Goal: Information Seeking & Learning: Learn about a topic

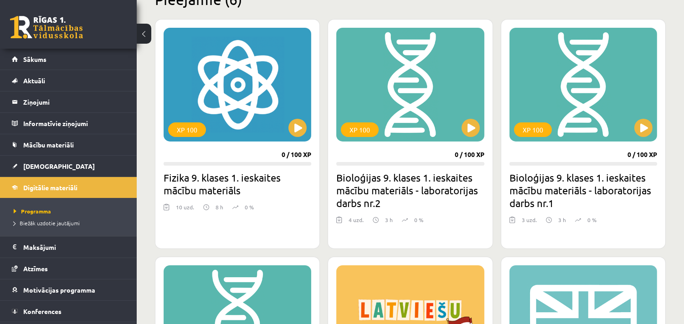
scroll to position [253, 0]
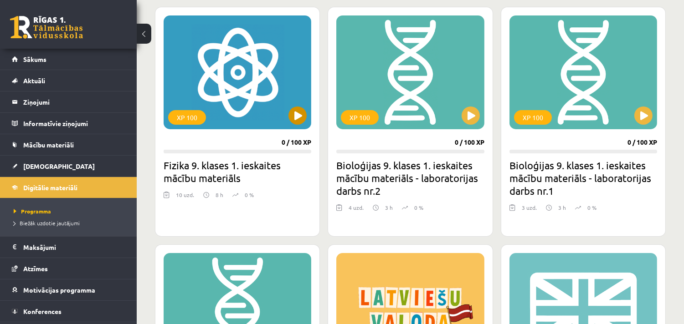
click at [272, 97] on div "XP 100" at bounding box center [238, 72] width 148 height 114
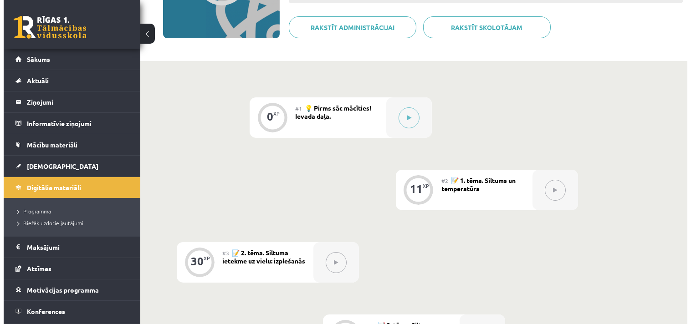
scroll to position [152, 0]
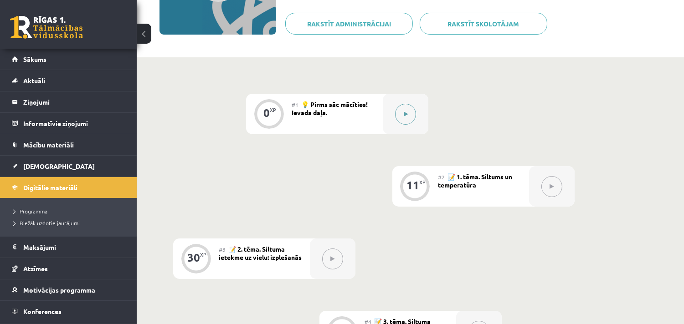
click at [411, 116] on button at bounding box center [405, 114] width 21 height 21
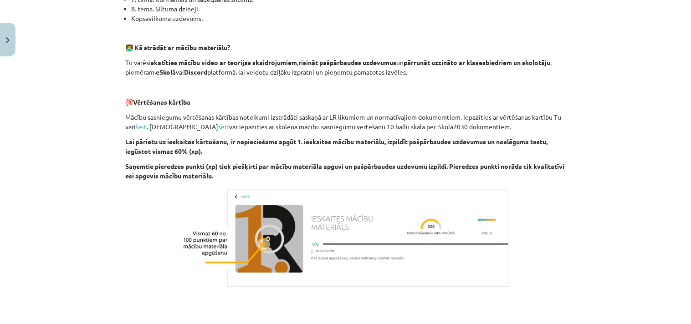
scroll to position [626, 0]
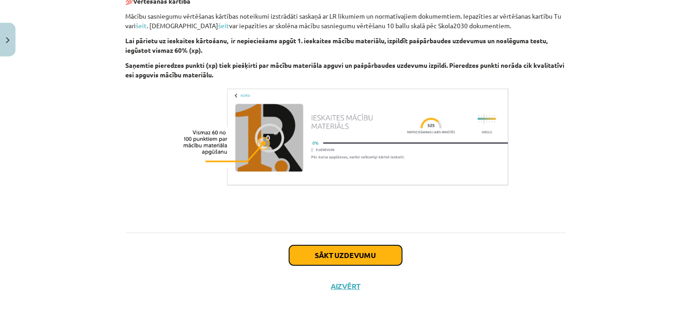
click at [349, 254] on button "Sākt uzdevumu" at bounding box center [345, 256] width 113 height 20
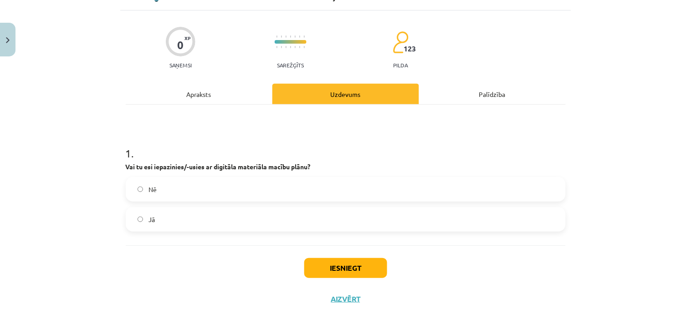
scroll to position [63, 0]
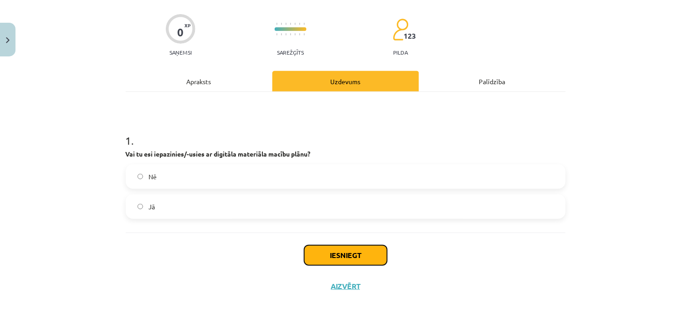
click at [351, 253] on button "Iesniegt" at bounding box center [345, 256] width 83 height 20
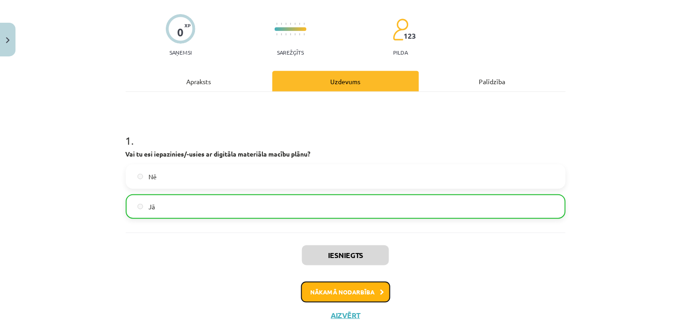
click at [345, 293] on button "Nākamā nodarbība" at bounding box center [345, 292] width 89 height 21
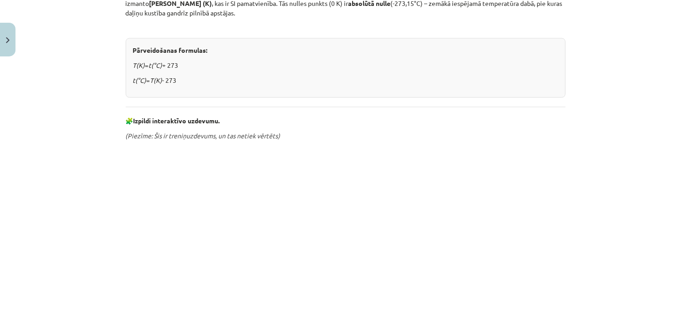
scroll to position [494, 0]
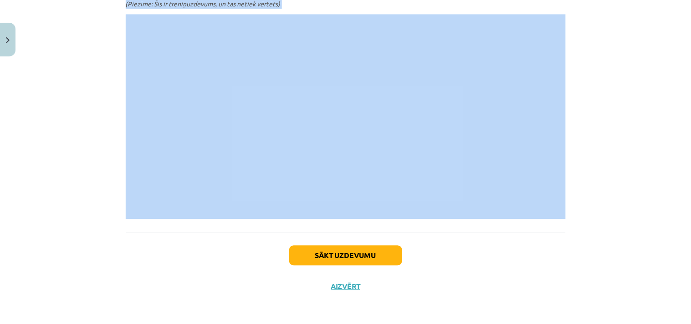
drag, startPoint x: 285, startPoint y: 45, endPoint x: 471, endPoint y: 214, distance: 251.2
copy div "Siltums un temperatūra Siltums ir mums visapkārt – no sildošas Saules gaismas l…"
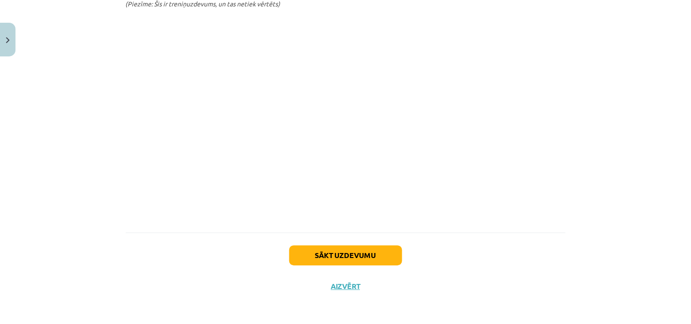
click at [431, 257] on div "Sākt uzdevumu Aizvērt" at bounding box center [346, 265] width 440 height 64
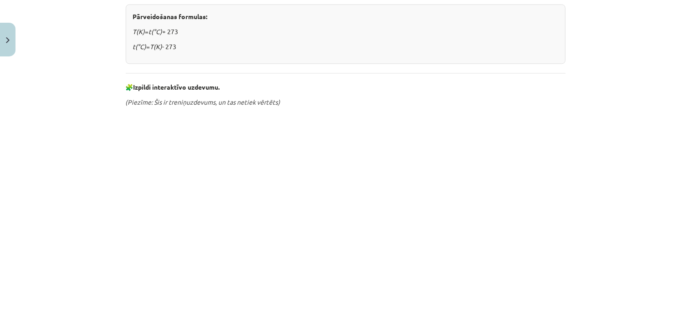
scroll to position [393, 0]
click at [598, 232] on div "Mācību tēma: Fizika 9. klases 1. ieskaites mācību materiāls #2 📝 1. tēma. Siltu…" at bounding box center [345, 162] width 691 height 324
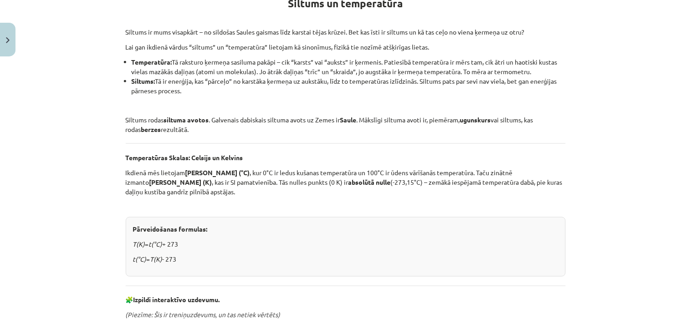
scroll to position [179, 0]
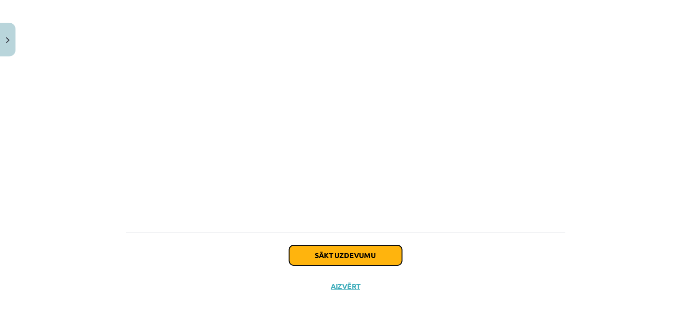
click at [366, 254] on button "Sākt uzdevumu" at bounding box center [345, 256] width 113 height 20
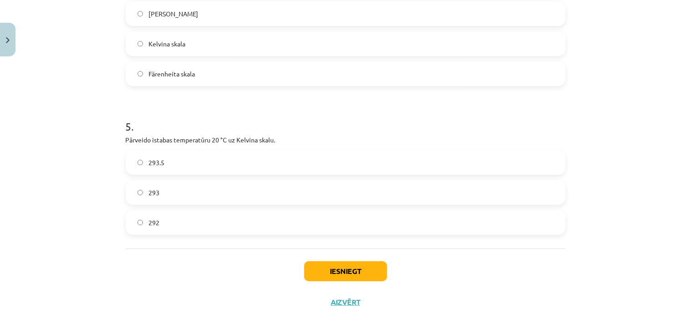
scroll to position [689, 0]
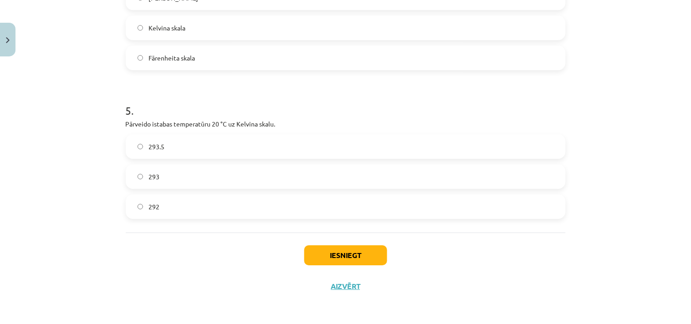
click at [150, 175] on span "293" at bounding box center [154, 177] width 11 height 10
click at [355, 256] on button "Iesniegt" at bounding box center [345, 256] width 83 height 20
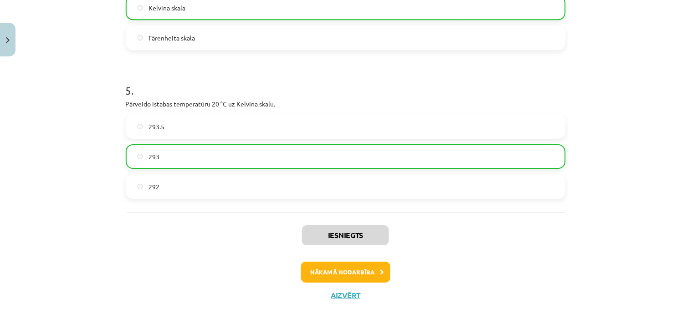
scroll to position [718, 0]
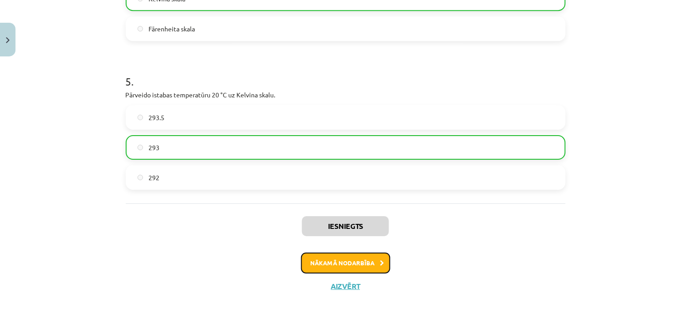
click at [353, 263] on button "Nākamā nodarbība" at bounding box center [345, 263] width 89 height 21
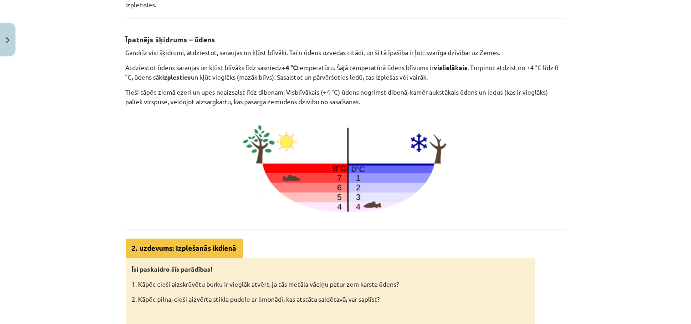
scroll to position [451, 0]
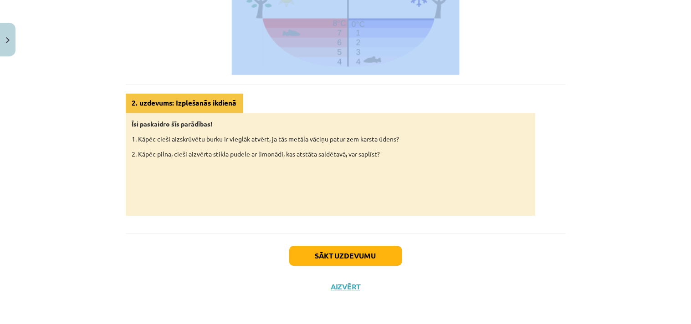
drag, startPoint x: 254, startPoint y: 184, endPoint x: 489, endPoint y: 66, distance: 262.8
copy div "Siltuma ietekme uz vielu: izplešanās Gandrīz visas vielas, tās sildot, izplešas…"
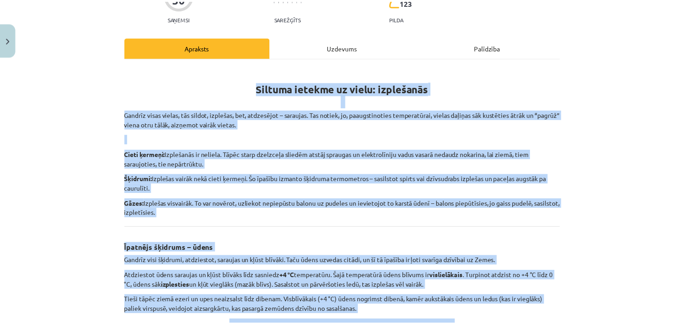
scroll to position [0, 0]
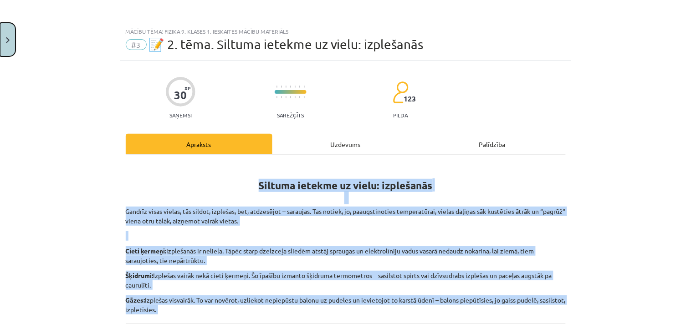
click at [7, 37] on img "Close" at bounding box center [8, 40] width 4 height 6
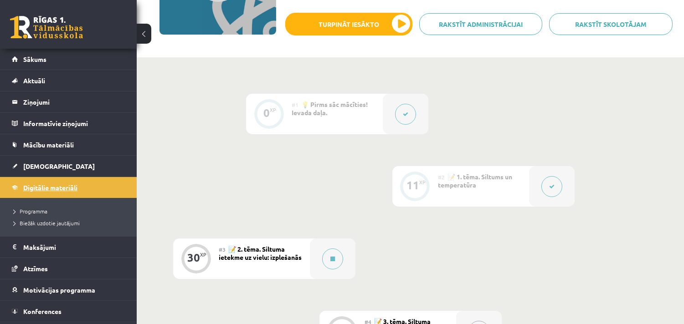
click at [35, 187] on span "Digitālie materiāli" at bounding box center [50, 188] width 54 height 8
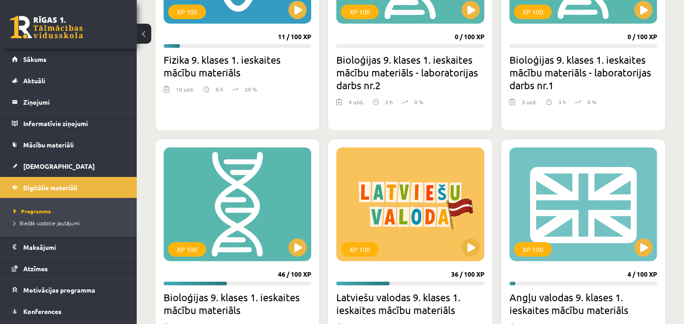
scroll to position [460, 0]
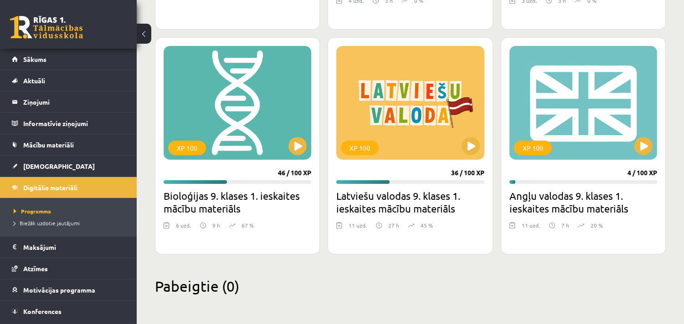
click at [563, 283] on h2 "Pabeigtie (0)" at bounding box center [410, 286] width 511 height 18
click at [563, 282] on h2 "Pabeigtie (0)" at bounding box center [410, 286] width 511 height 18
click at [575, 125] on div "XP 100" at bounding box center [583, 103] width 148 height 114
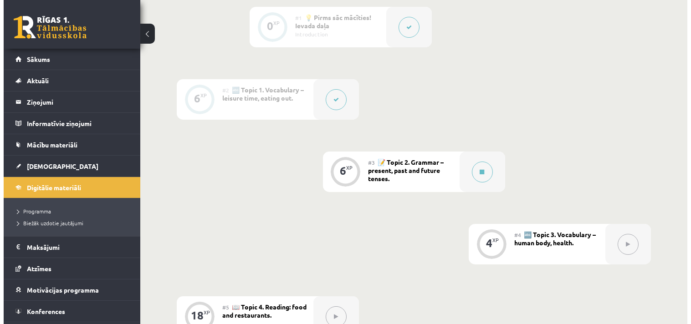
scroll to position [253, 0]
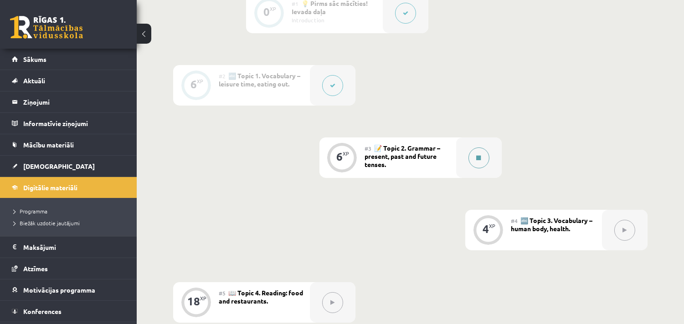
click at [477, 156] on icon at bounding box center [479, 157] width 5 height 5
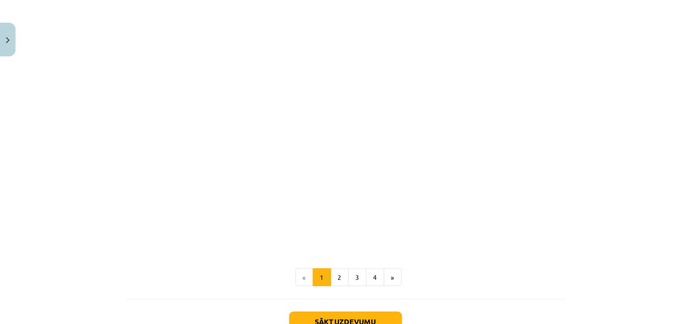
scroll to position [1004, 0]
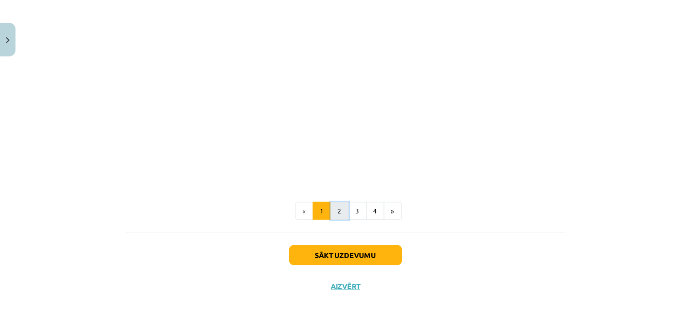
click at [334, 211] on button "2" at bounding box center [340, 211] width 18 height 18
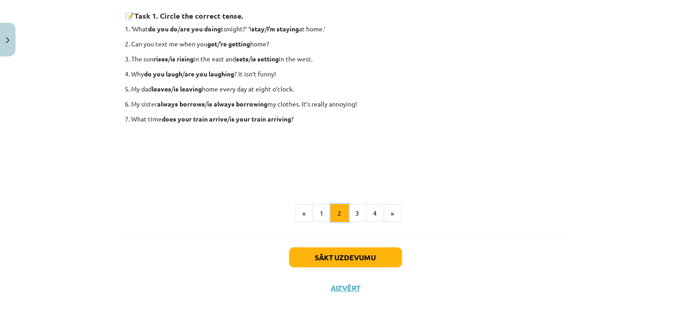
scroll to position [161, 0]
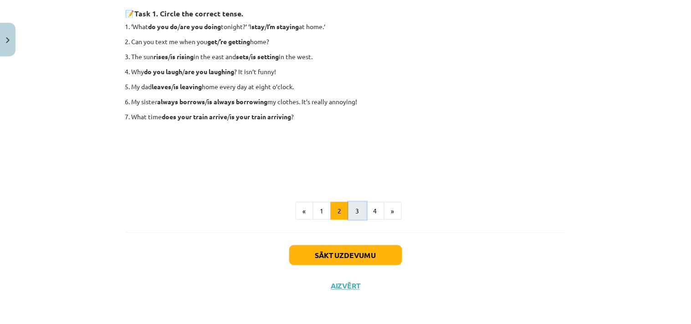
click at [360, 210] on button "3" at bounding box center [358, 211] width 18 height 18
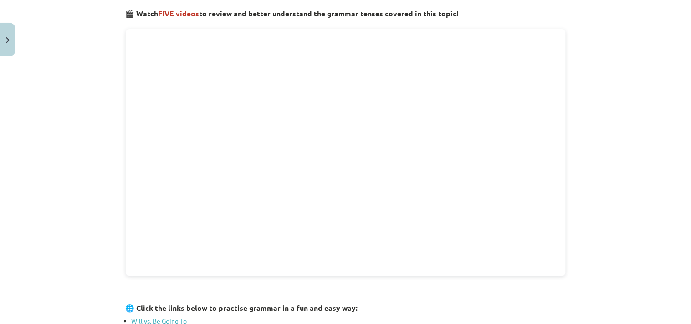
click at [636, 79] on div "Mācību tēma: Angļu valodas 9. klases 1. ieskaites mācību materiāls #3 📝 Topic 2…" at bounding box center [345, 162] width 691 height 324
